Goal: Transaction & Acquisition: Subscribe to service/newsletter

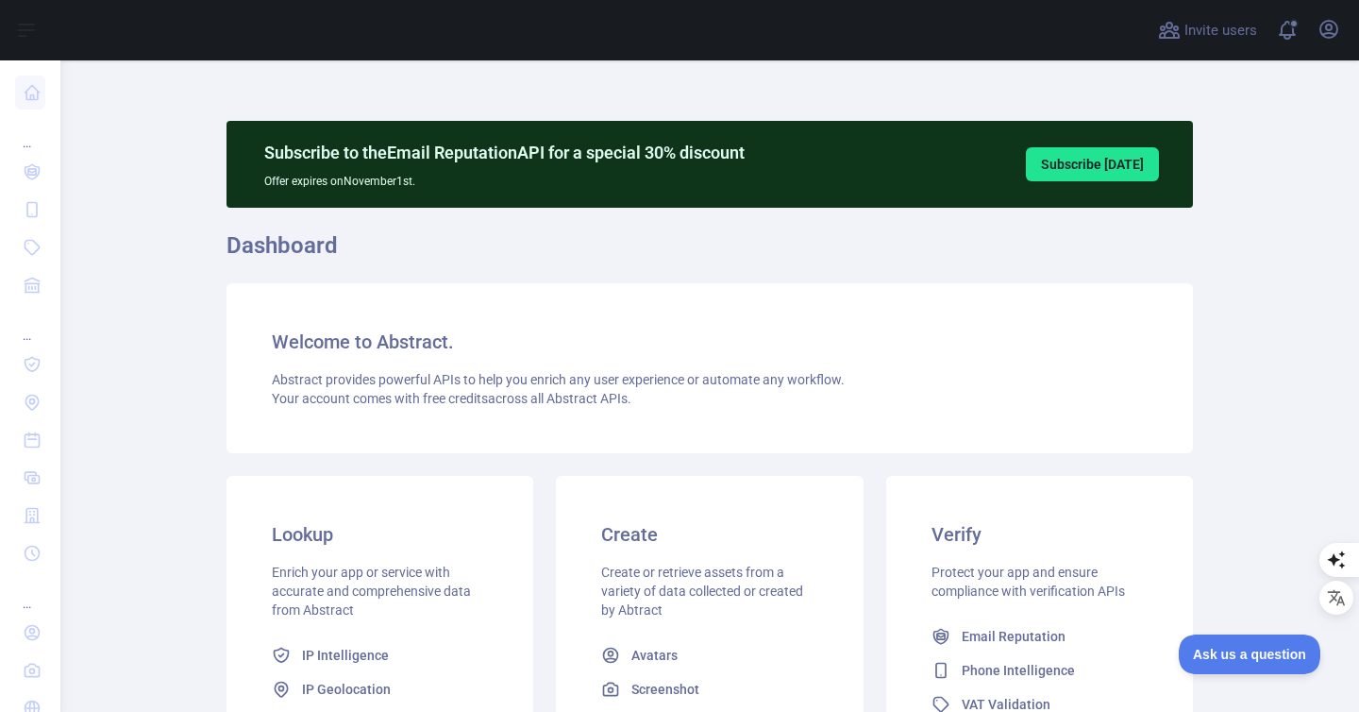
click at [723, 234] on h1 "Dashboard" at bounding box center [710, 252] width 967 height 45
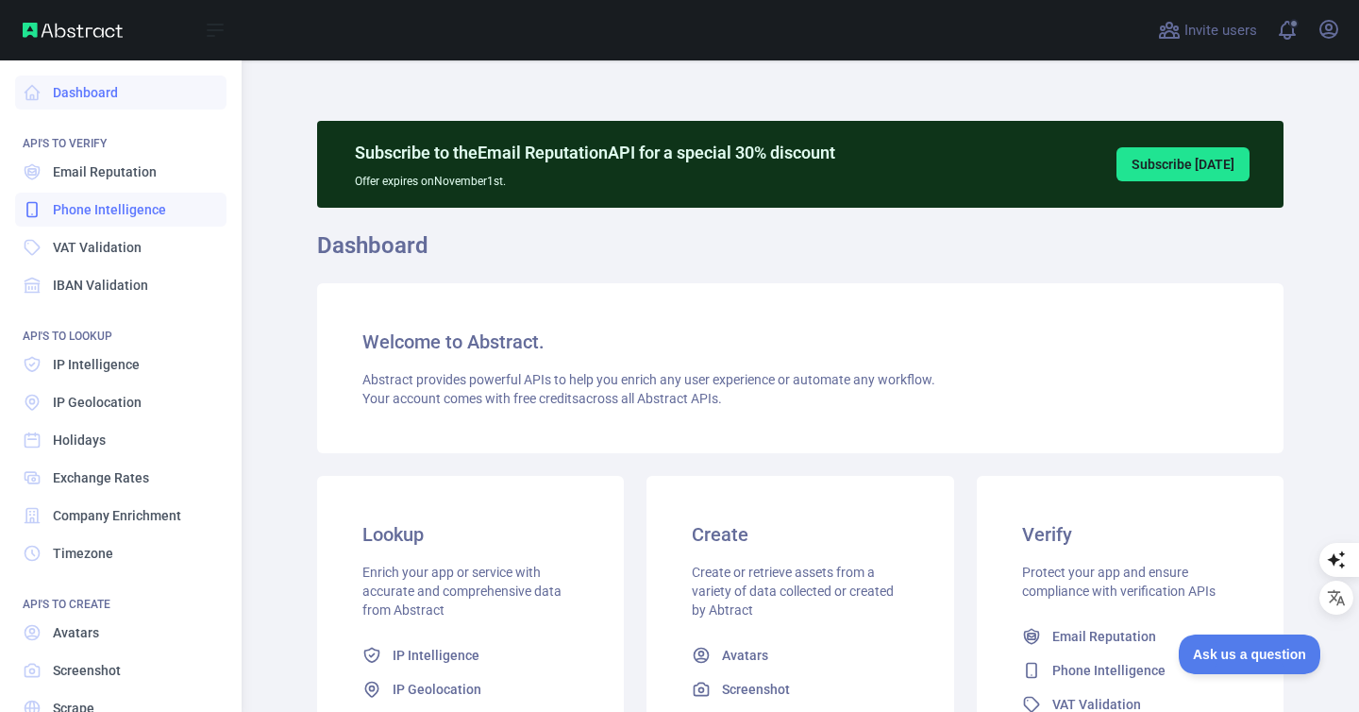
click at [64, 216] on span "Phone Intelligence" at bounding box center [109, 209] width 113 height 19
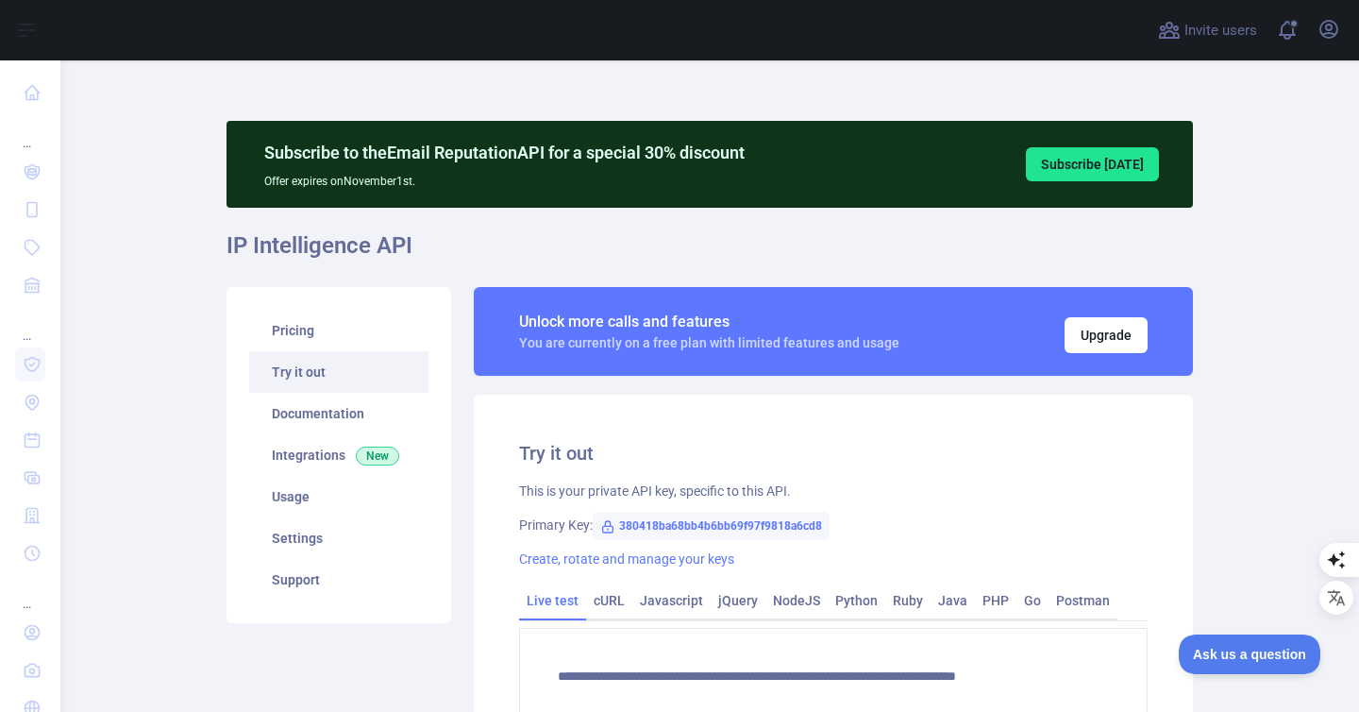
scroll to position [272, 0]
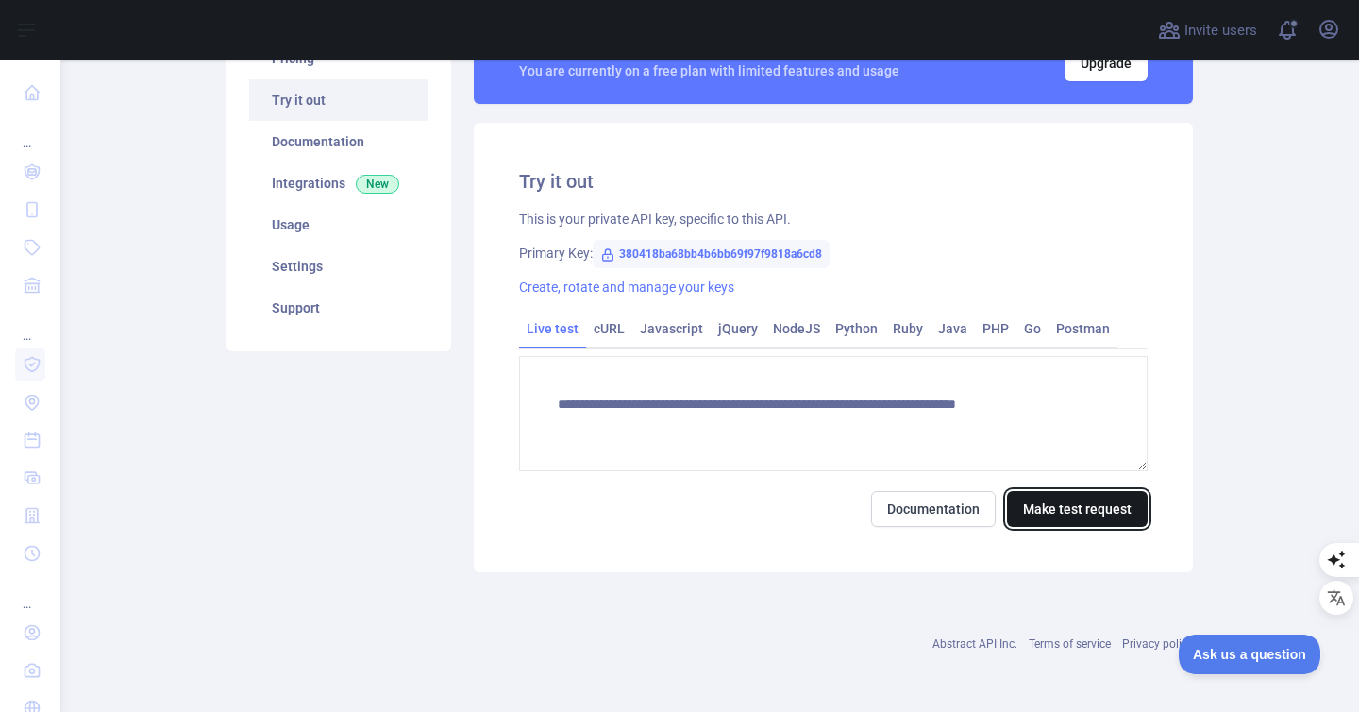
click at [1075, 512] on button "Make test request" at bounding box center [1077, 509] width 141 height 36
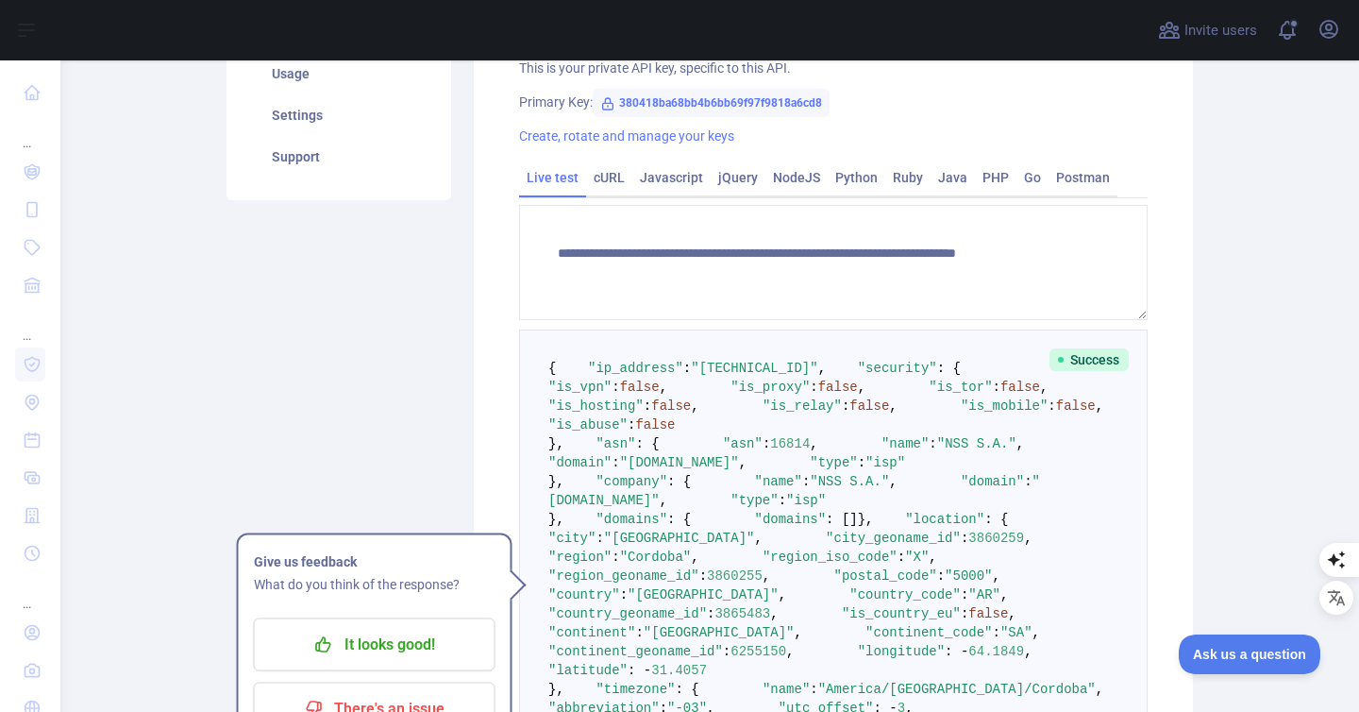
scroll to position [463, 0]
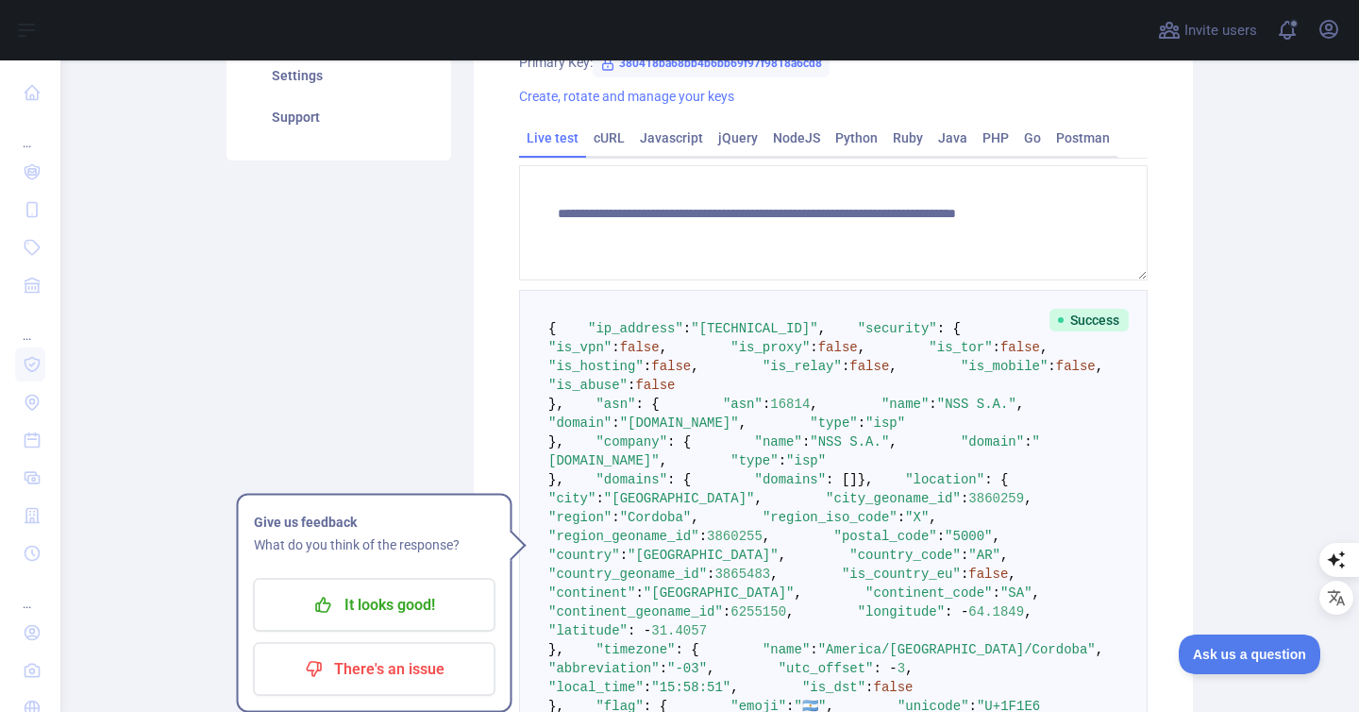
click at [1054, 546] on pre "{ "ip_address" : "200.68.97.241" , "security" : { "is_vpn" : false , "is_proxy"…" at bounding box center [833, 564] width 629 height 549
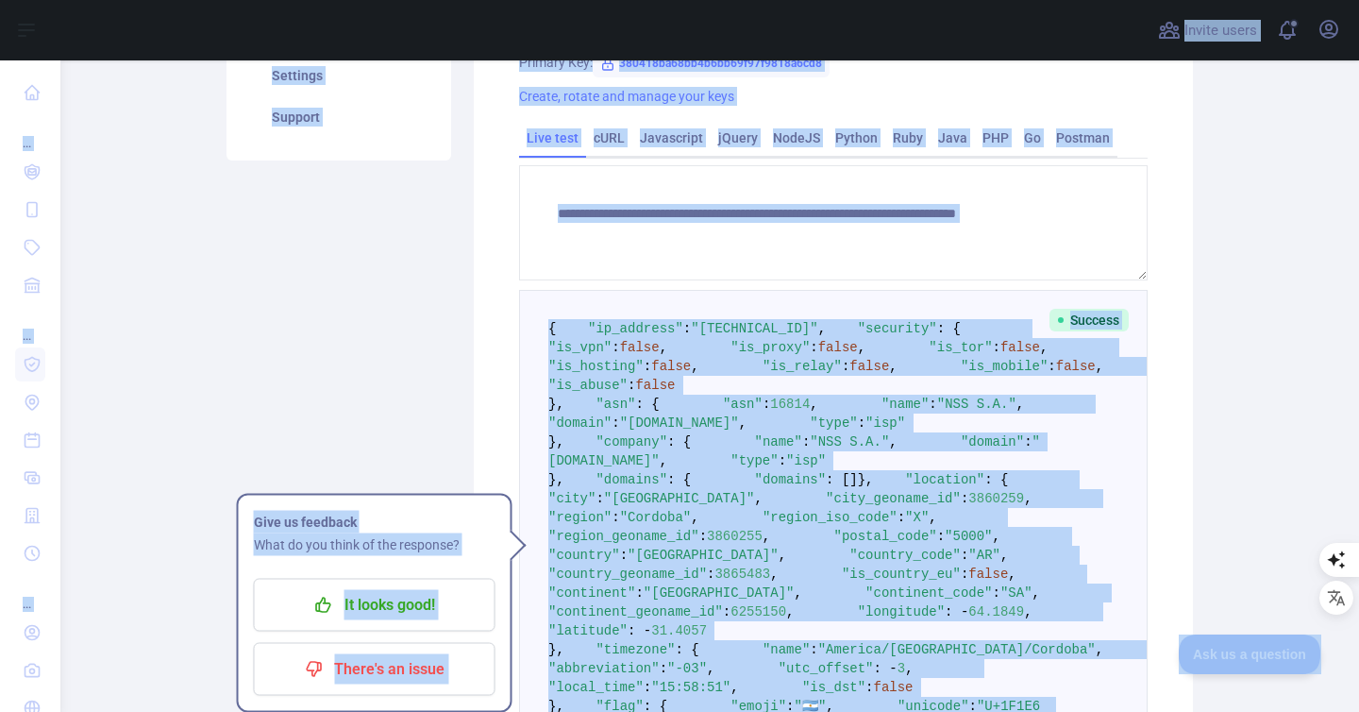
copy body "**********"
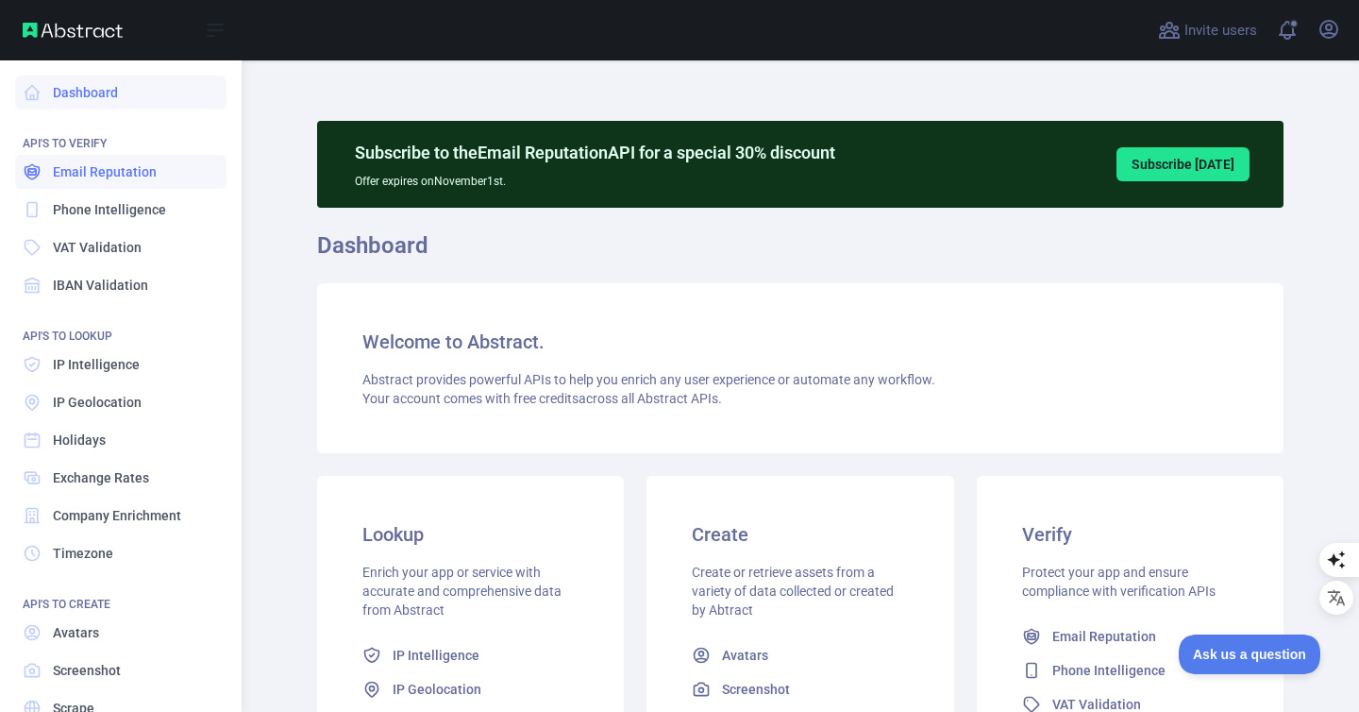
click at [88, 182] on link "Email Reputation" at bounding box center [120, 172] width 211 height 34
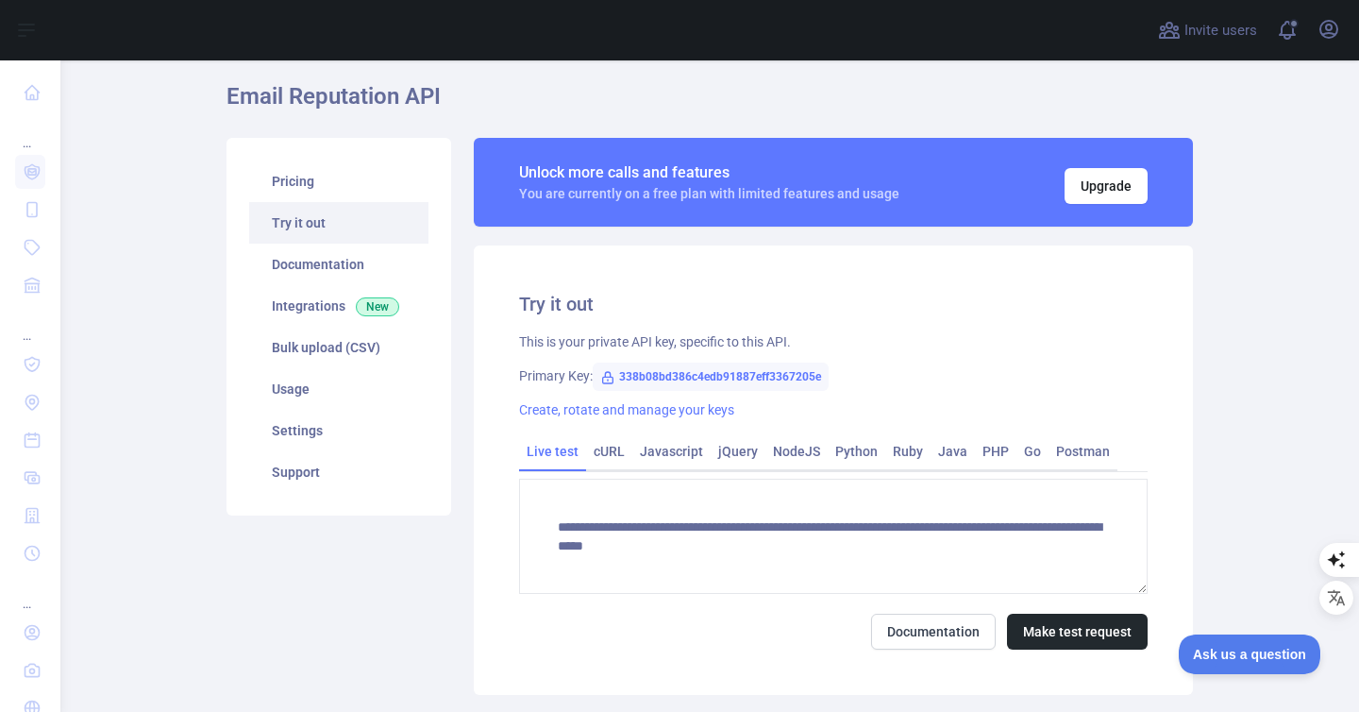
scroll to position [272, 0]
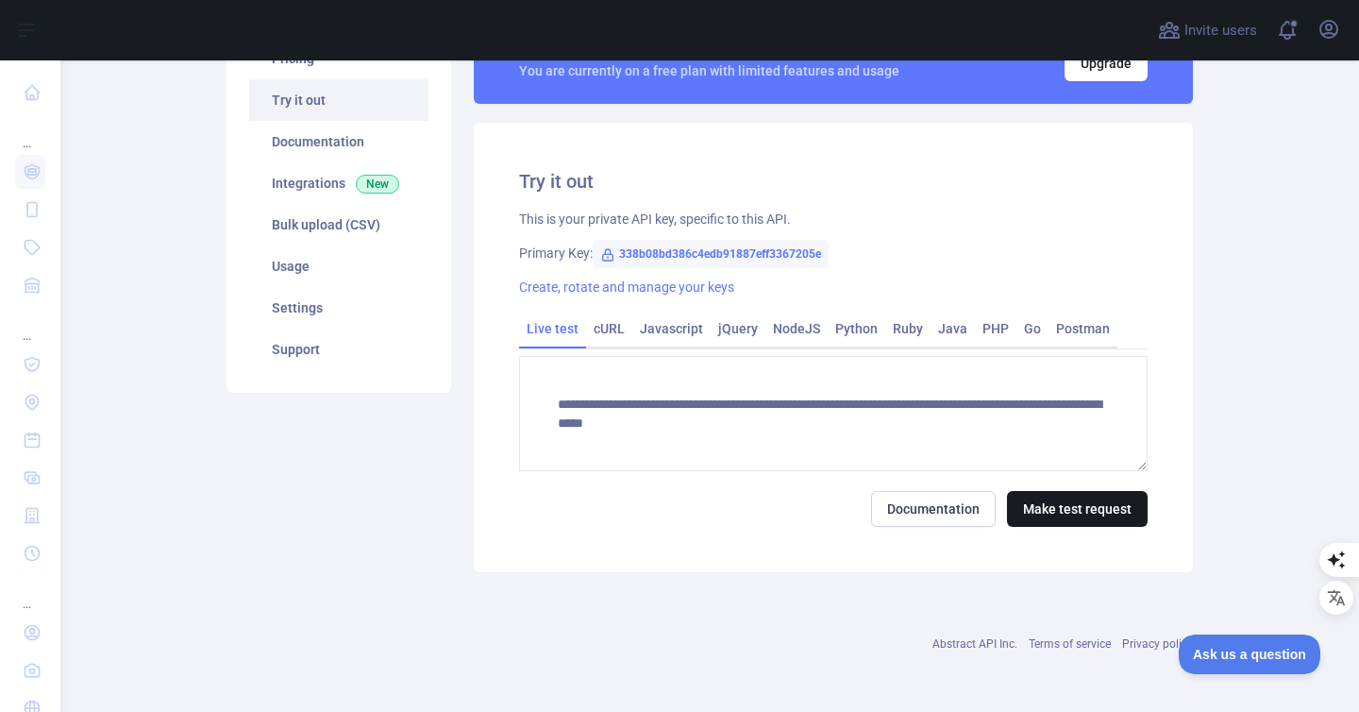
click at [1031, 528] on div "**********" at bounding box center [833, 347] width 719 height 449
click at [1034, 515] on button "Make test request" at bounding box center [1077, 509] width 141 height 36
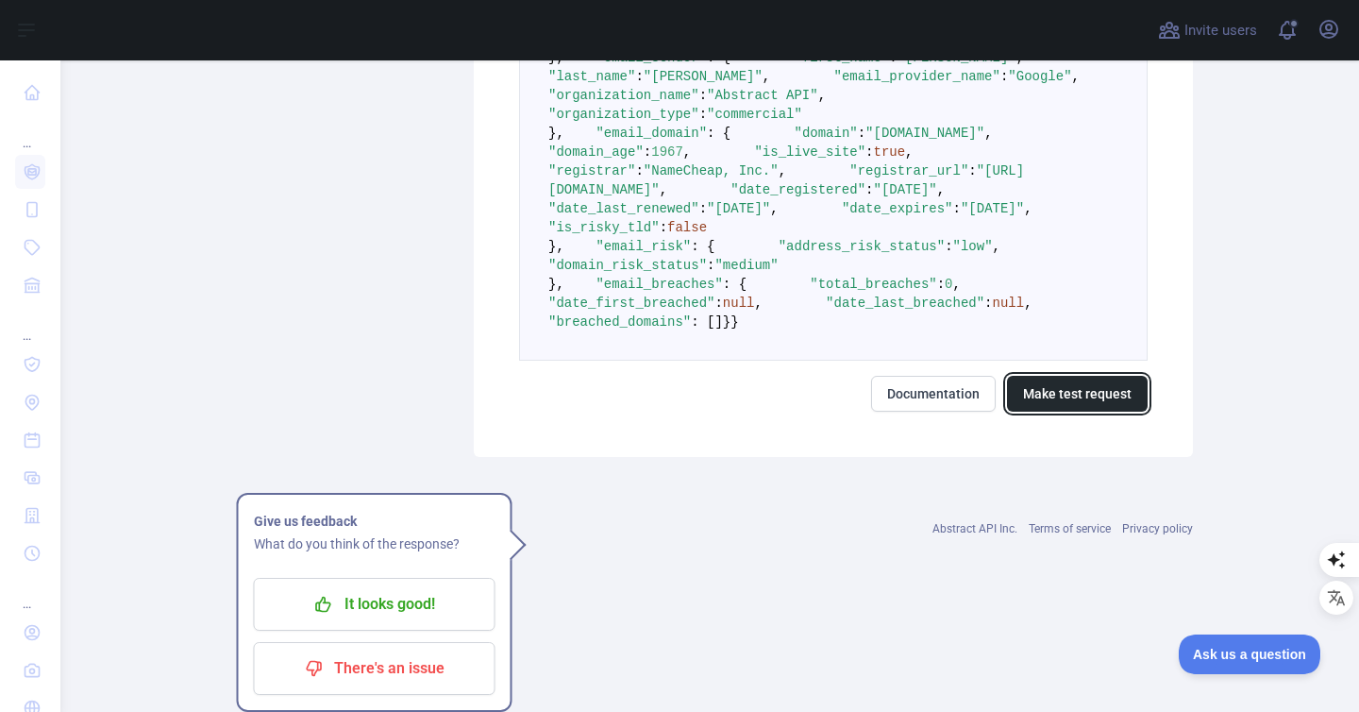
scroll to position [1377, 0]
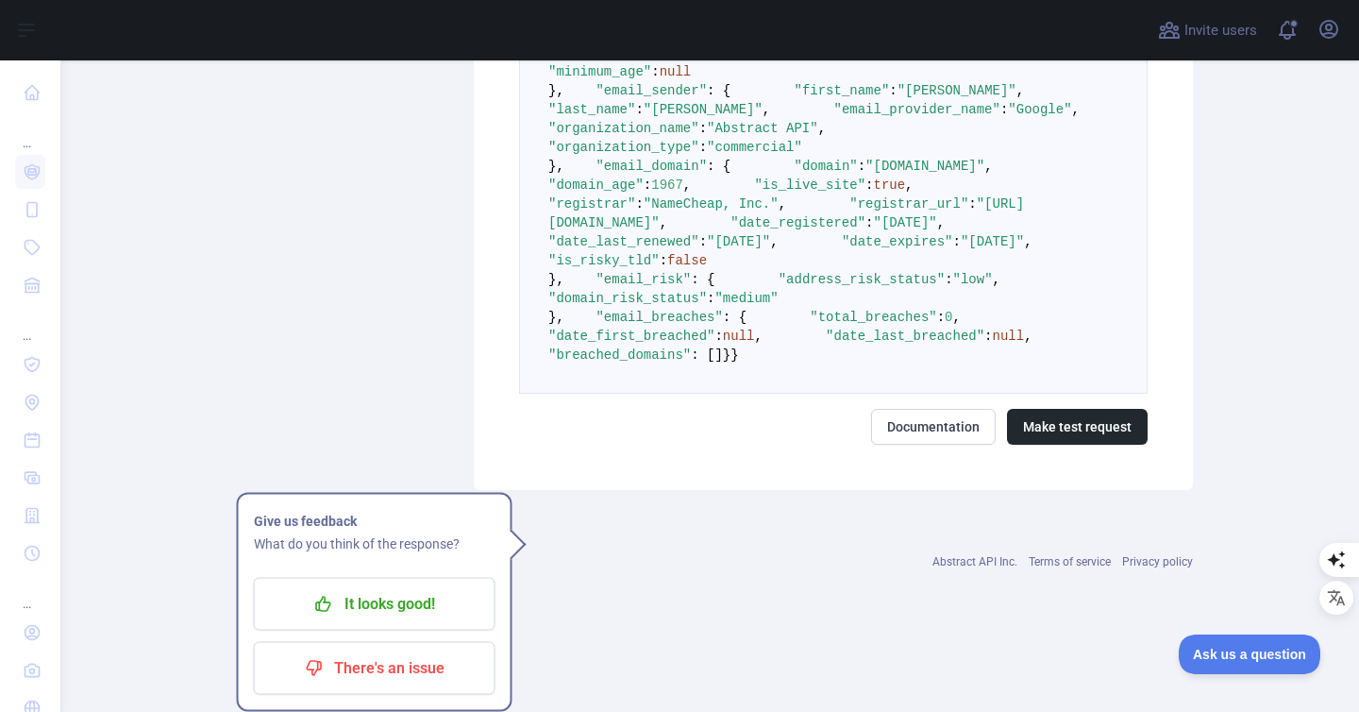
click at [916, 393] on pre "{ "email_address" : "jairo.ordonez@abstractapi.com" , "email_deliverability" : …" at bounding box center [833, 99] width 629 height 587
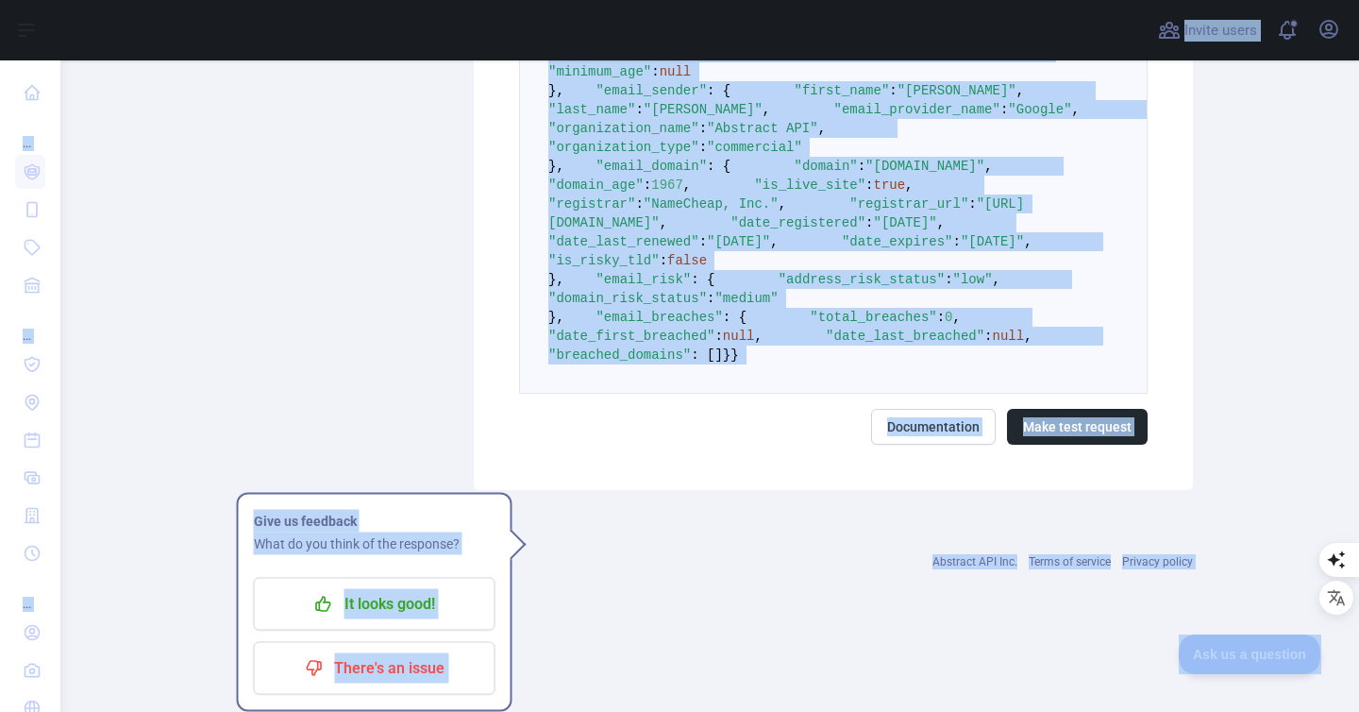
click at [917, 391] on pre "{ "email_address" : "jairo.ordonez@abstractapi.com" , "email_deliverability" : …" at bounding box center [833, 99] width 629 height 587
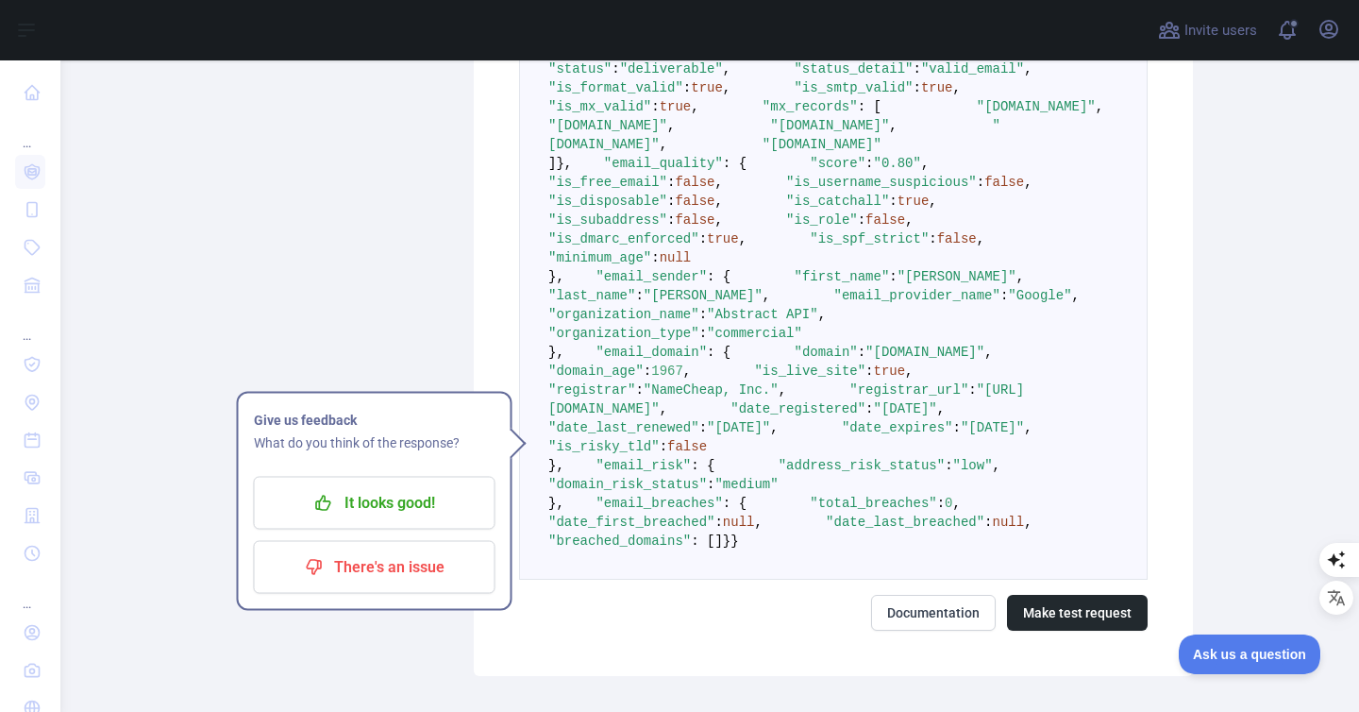
click at [936, 385] on pre "{ "email_address" : "jairo.ordonez@abstractapi.com" , "email_deliverability" : …" at bounding box center [833, 285] width 629 height 587
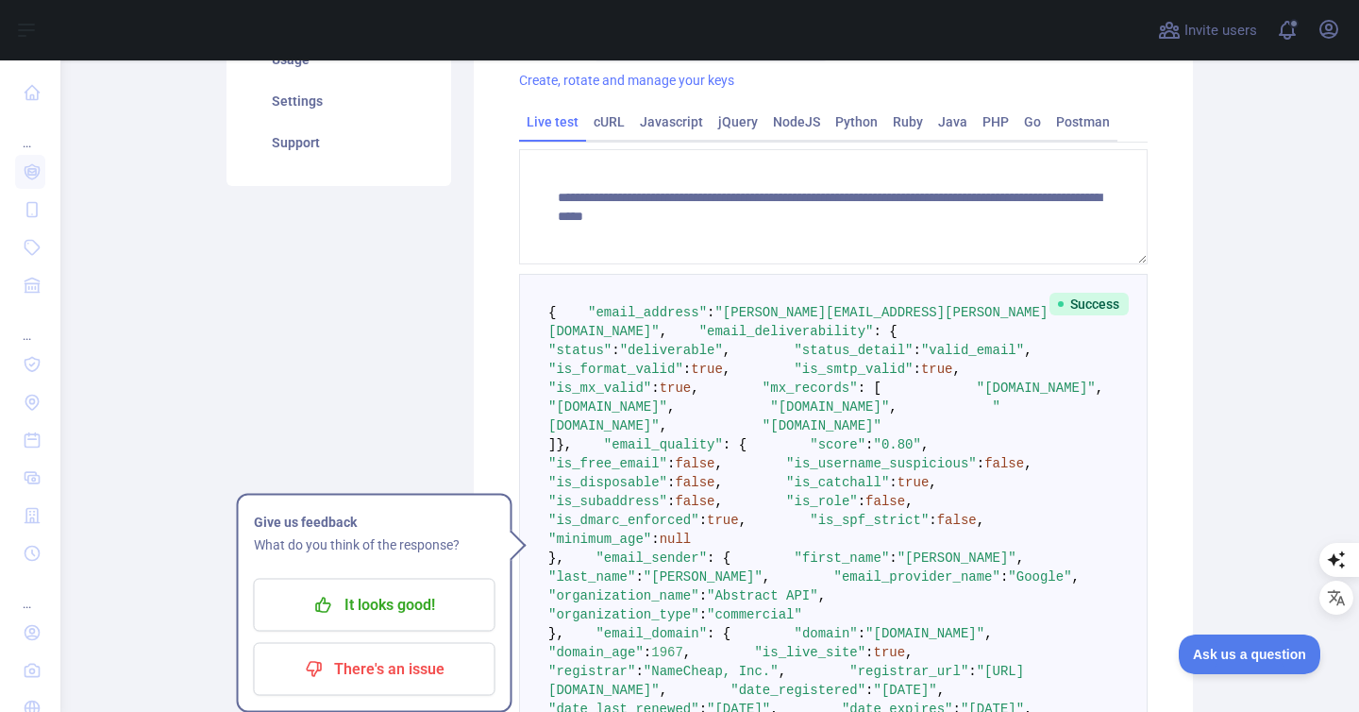
scroll to position [123, 0]
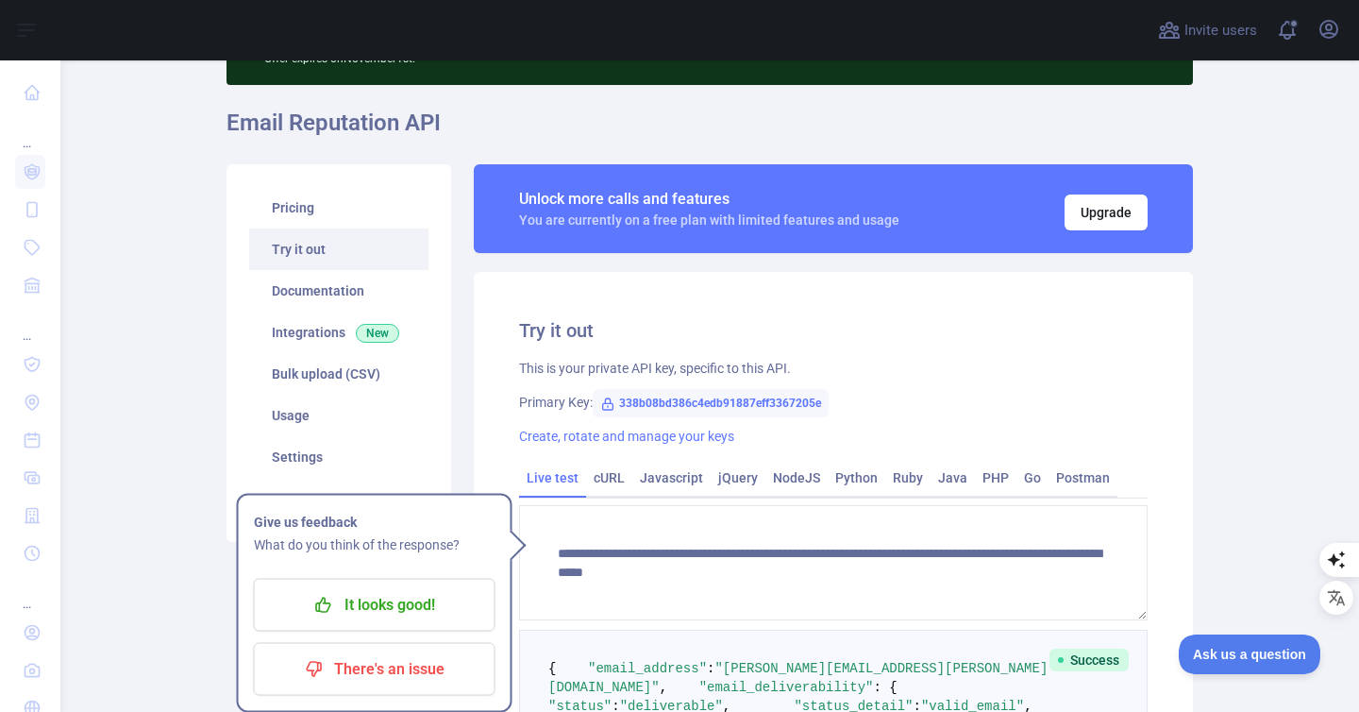
click at [669, 676] on span ""email_address"" at bounding box center [647, 668] width 119 height 15
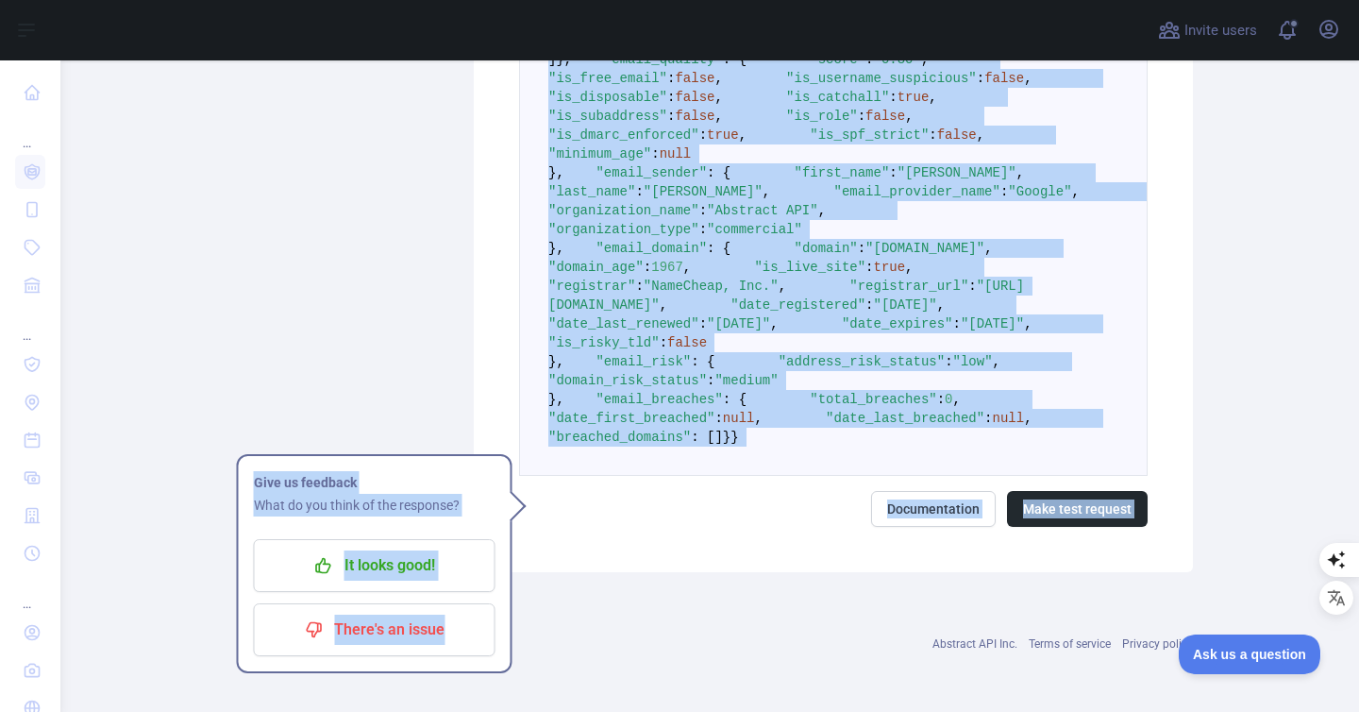
scroll to position [1333, 0]
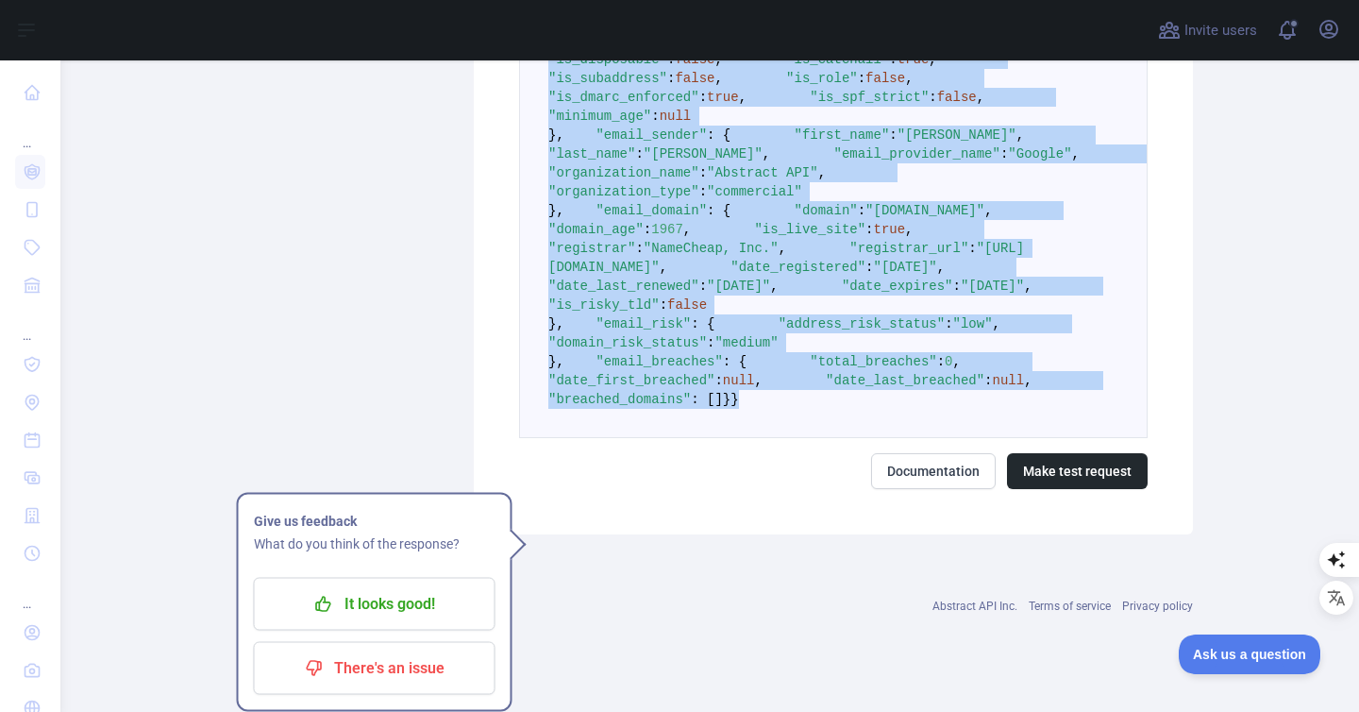
drag, startPoint x: 538, startPoint y: 661, endPoint x: 676, endPoint y: 515, distance: 200.3
click at [676, 438] on pre "{ "email_address" : "jairo.ordonez@abstractapi.com" , "email_deliverability" : …" at bounding box center [833, 144] width 629 height 587
copy code "{ "email_address" : "jairo.ordonez@abstractapi.com" , "email_deliverability" : …"
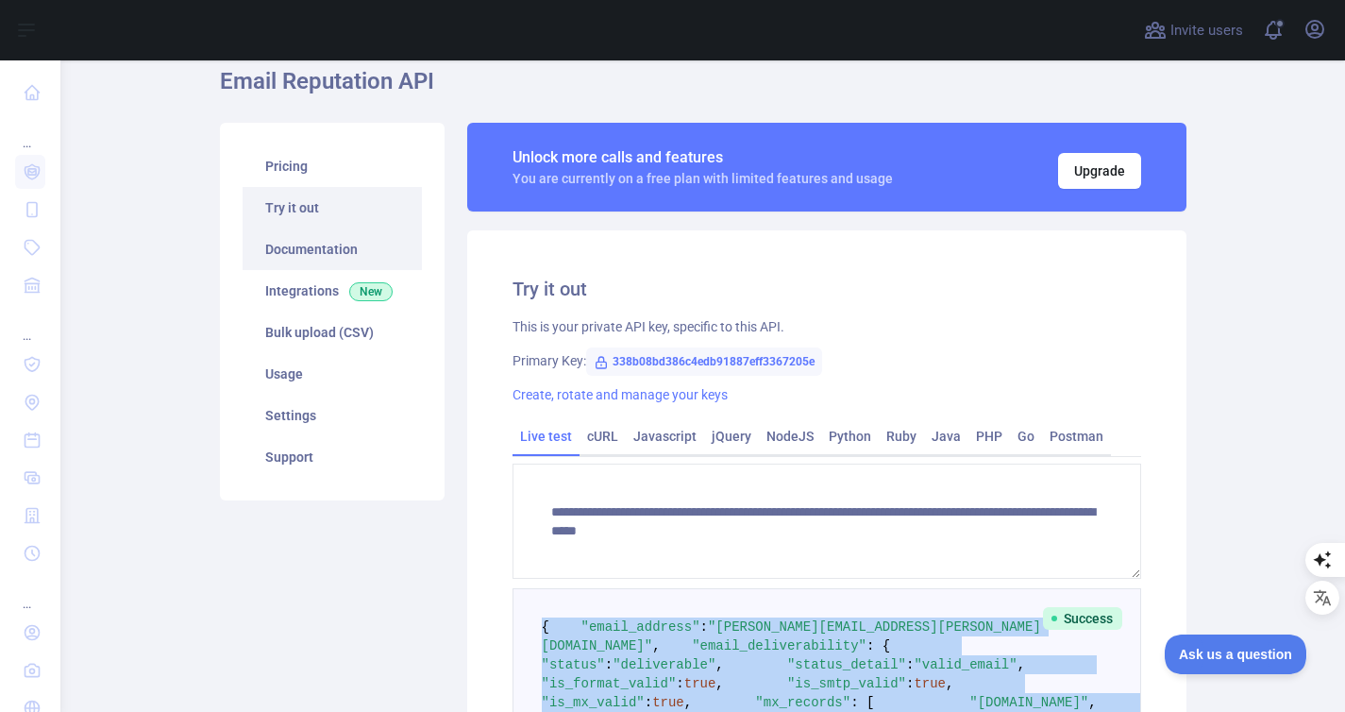
scroll to position [0, 0]
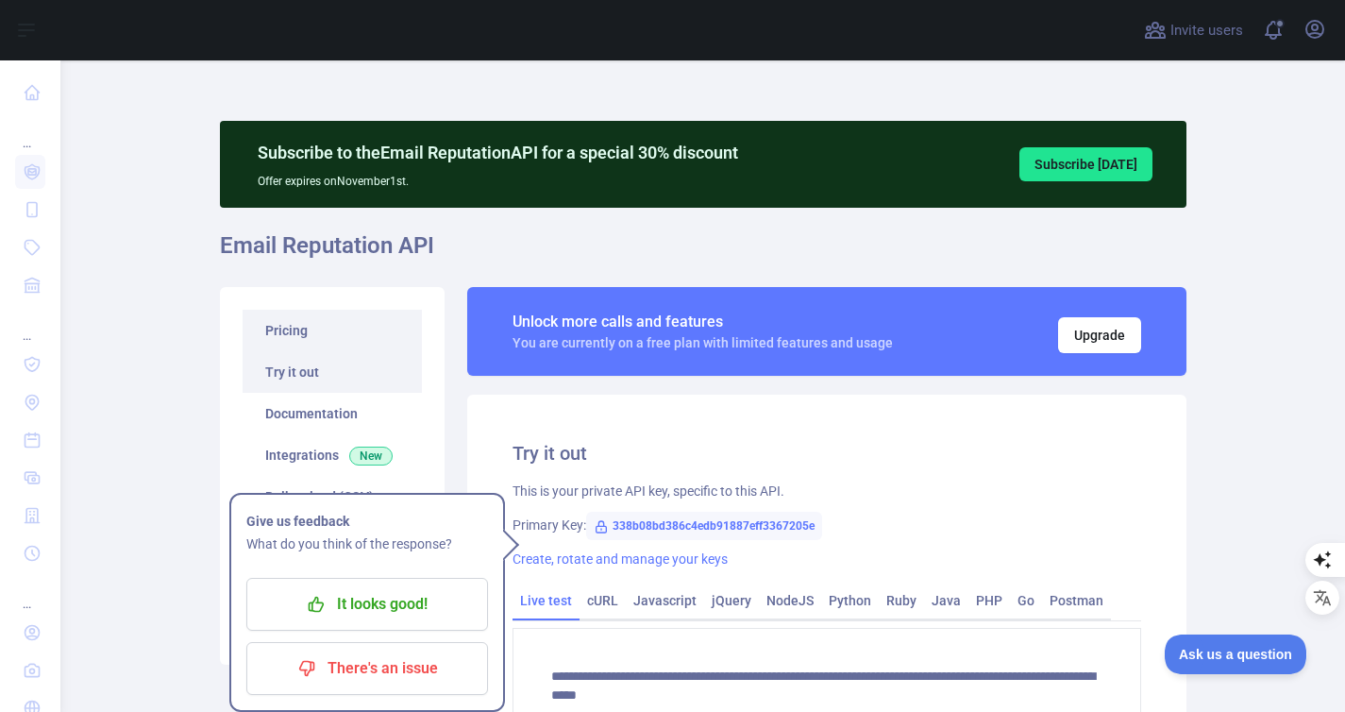
click at [309, 329] on link "Pricing" at bounding box center [332, 331] width 179 height 42
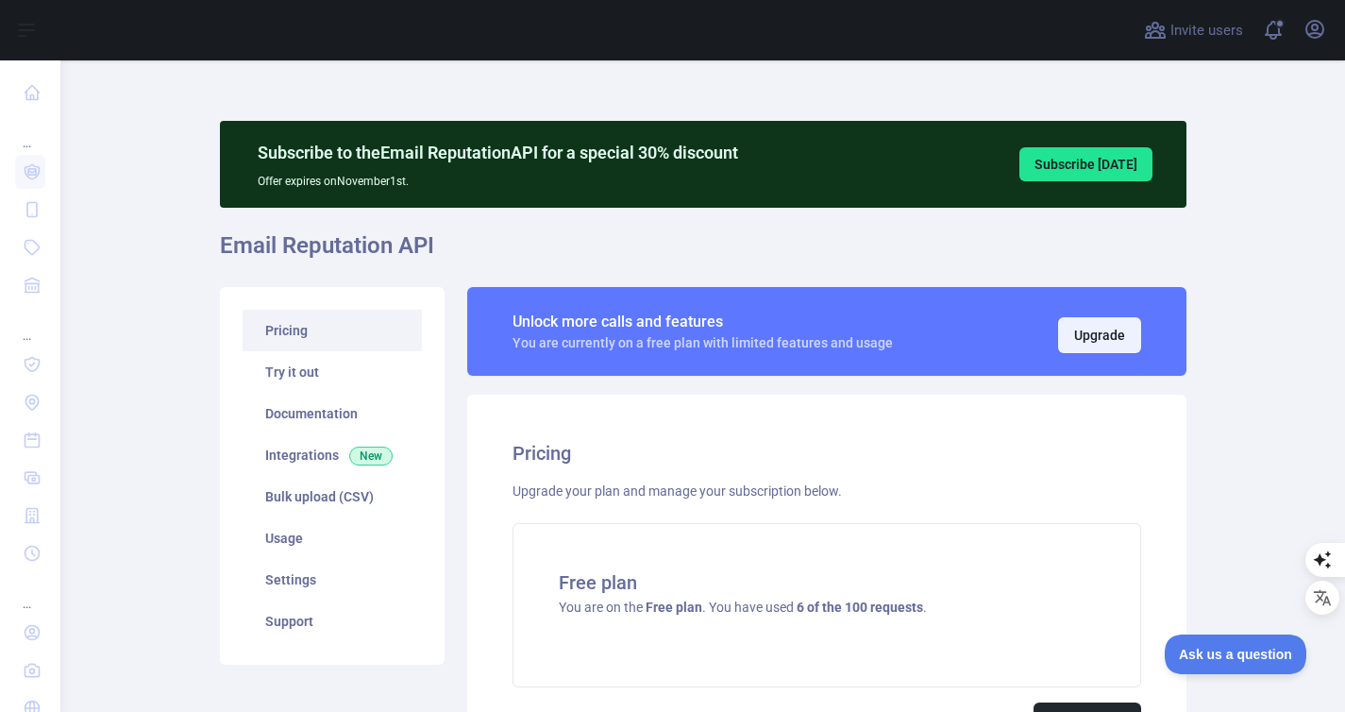
click at [1080, 329] on button "Upgrade" at bounding box center [1099, 335] width 83 height 36
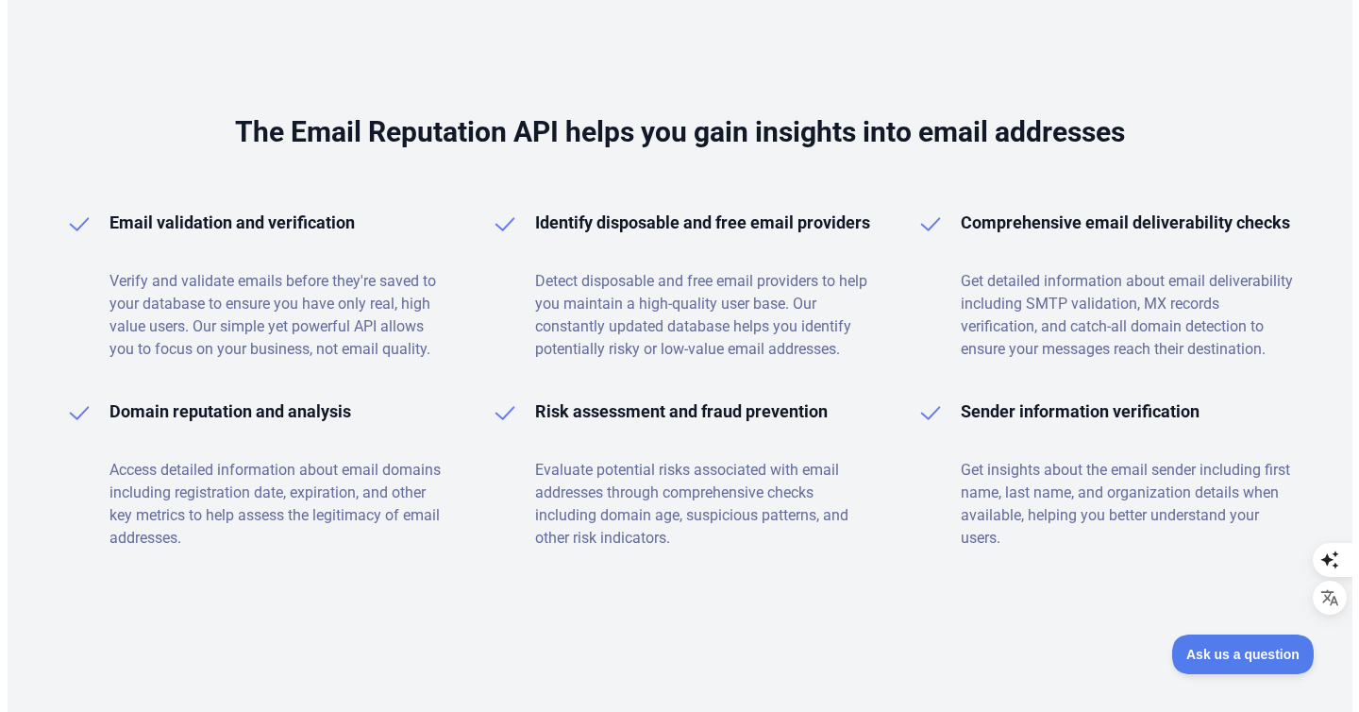
scroll to position [2777, 0]
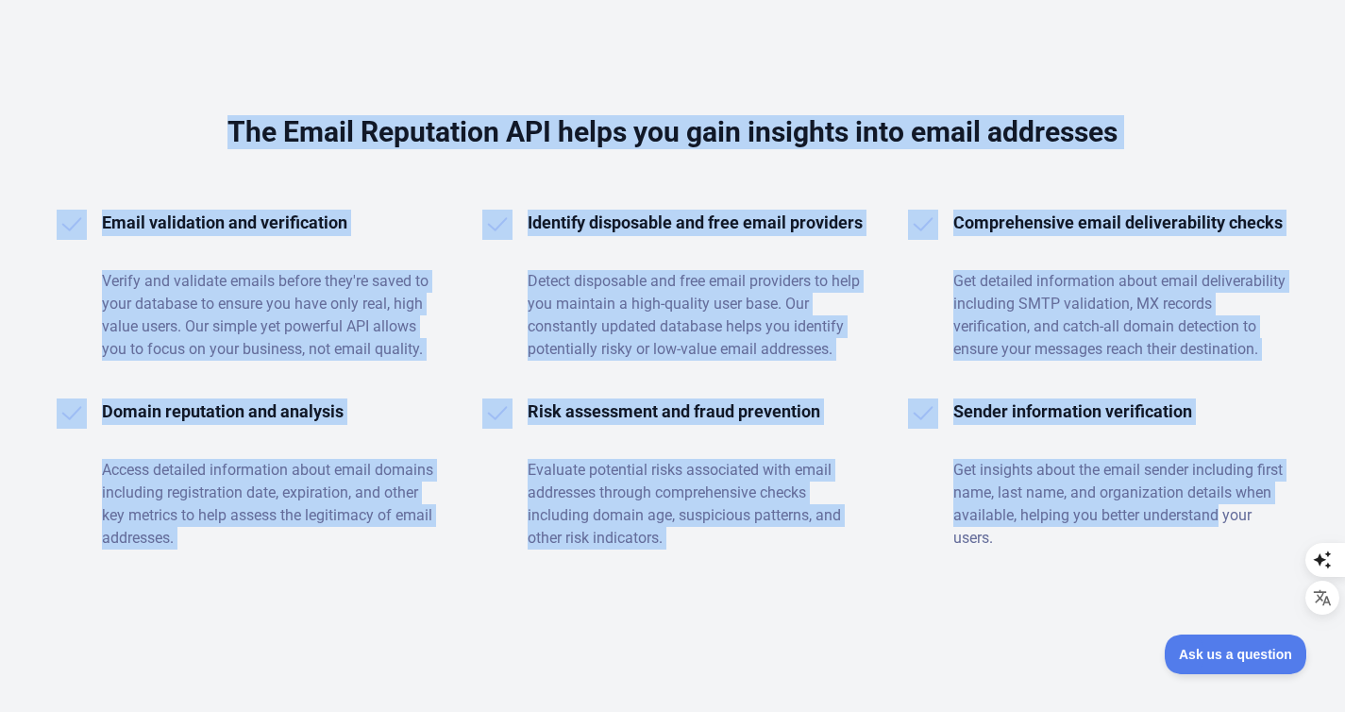
drag, startPoint x: 143, startPoint y: 102, endPoint x: 1283, endPoint y: 511, distance: 1211.5
click at [1283, 511] on div "The Email Reputation API helps you gain insights into email addresses Email val…" at bounding box center [672, 332] width 1345 height 759
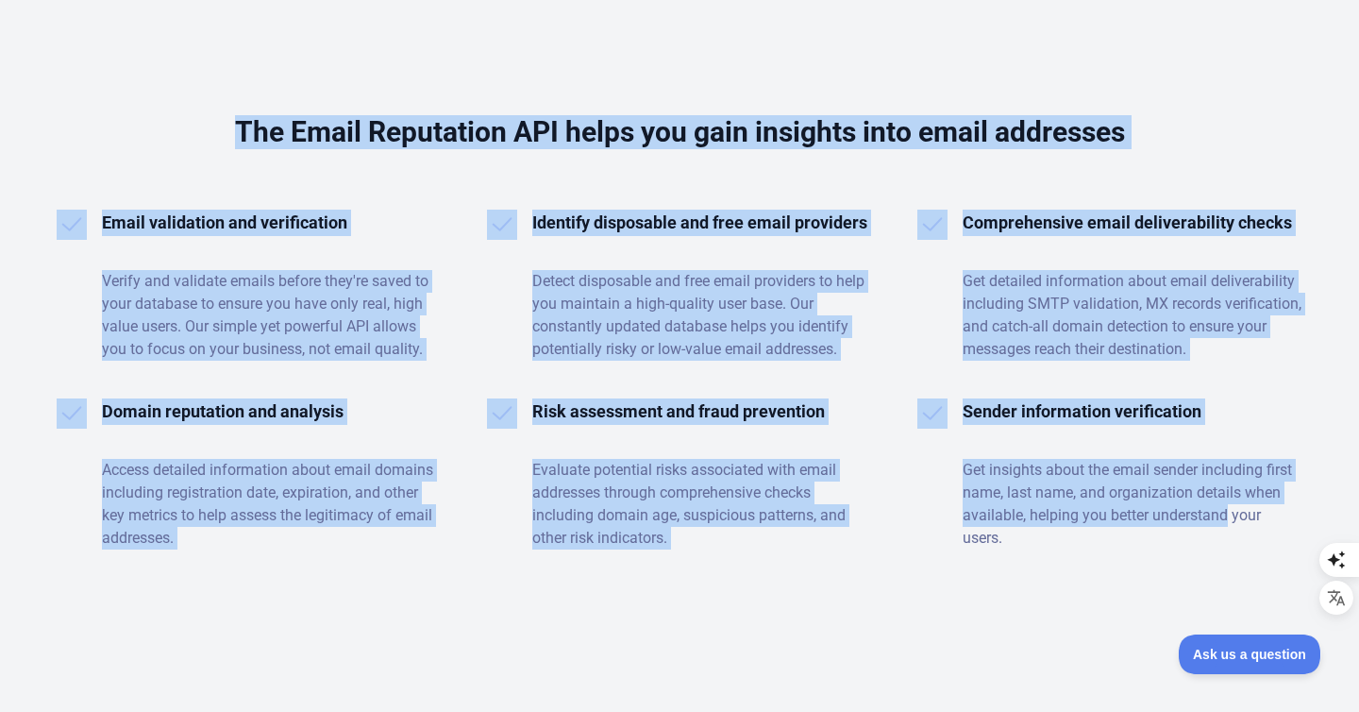
copy div "The Email Reputation API helps you gain insights into email addresses Email val…"
click at [1135, 273] on p "Get detailed information about email deliverability including SMTP validation, …" at bounding box center [1133, 315] width 340 height 91
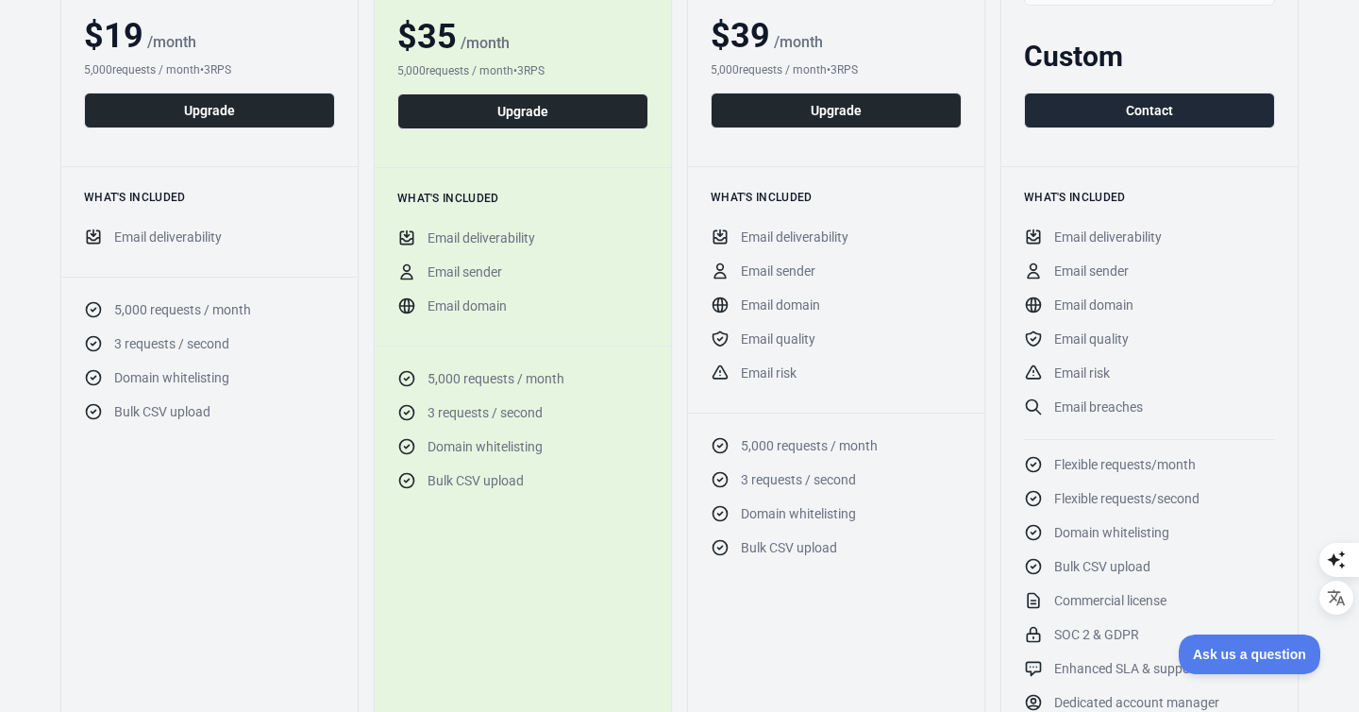
scroll to position [0, 0]
